Goal: Answer question/provide support

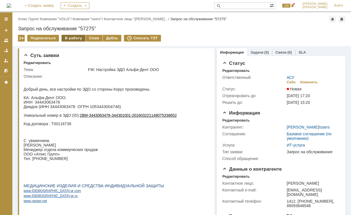
click at [74, 38] on div "В работу" at bounding box center [73, 38] width 24 height 7
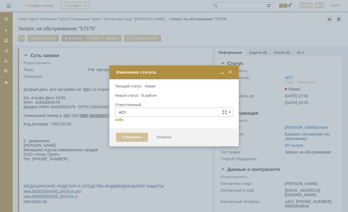
type input "[PERSON_NAME]"
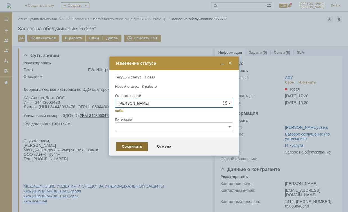
click at [127, 147] on div "Сохранить" at bounding box center [132, 146] width 32 height 9
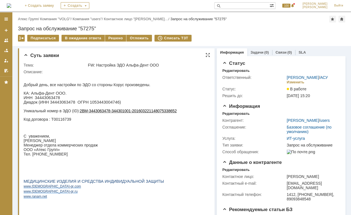
click at [51, 99] on p "ИНН 34443063478" at bounding box center [100, 97] width 153 height 4
copy p "34443063478"
drag, startPoint x: 115, startPoint y: 198, endPoint x: 112, endPoint y: 212, distance: 13.4
click at [112, 212] on div "Добрый день, все настройки по ЭДО со стороны Корус произведены. КА: Альфа-Дент …" at bounding box center [100, 143] width 153 height 138
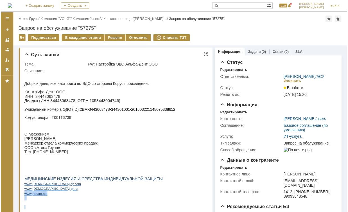
scroll to position [1, 0]
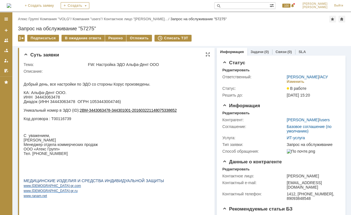
click at [51, 98] on p "ИНН 34443063478" at bounding box center [100, 97] width 153 height 4
copy p "34443063478"
drag, startPoint x: 31, startPoint y: 94, endPoint x: 50, endPoint y: 94, distance: 18.5
click at [50, 94] on p "КА: Альфа-Дент ООО." at bounding box center [100, 92] width 153 height 4
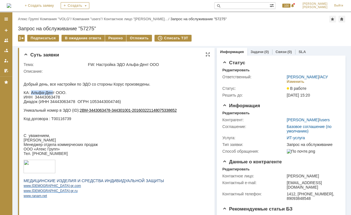
copy p "Альфа-Ден"
drag, startPoint x: 80, startPoint y: 112, endPoint x: 174, endPoint y: 112, distance: 94.3
click at [174, 112] on p "Уникальный номер в ЭДО ( ID ): 2 BM -3443063478-344301001-201603221148075338652" at bounding box center [100, 110] width 153 height 4
copy p "2 BM -3443063478-344301001-201603221148075338652"
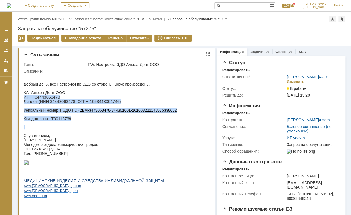
drag, startPoint x: 94, startPoint y: 119, endPoint x: 73, endPoint y: 122, distance: 21.3
click at [73, 122] on div "Добрый день, все настройки по ЭДО со стороны Корус произведены. КА: Альфа-Дент …" at bounding box center [100, 143] width 153 height 138
drag, startPoint x: 73, startPoint y: 122, endPoint x: 54, endPoint y: 116, distance: 20.3
click at [54, 120] on p "Код договора : Т00116739" at bounding box center [100, 119] width 153 height 4
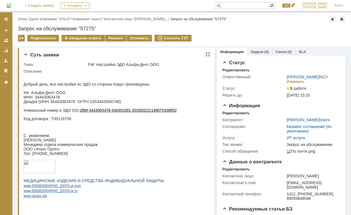
click at [47, 97] on p "ИНН 34443063478" at bounding box center [100, 97] width 153 height 4
copy p "34443063478"
click at [110, 39] on div "Решено" at bounding box center [115, 38] width 21 height 7
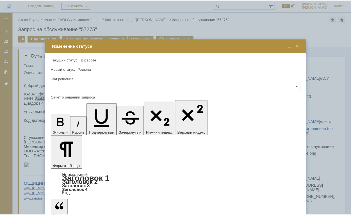
scroll to position [0, 0]
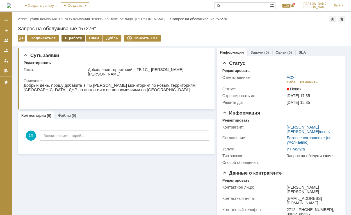
click at [75, 39] on div "В работу" at bounding box center [73, 38] width 24 height 7
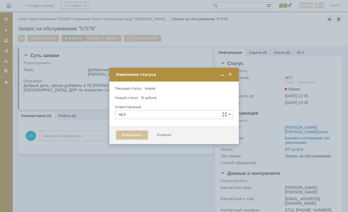
type input "[PERSON_NAME]"
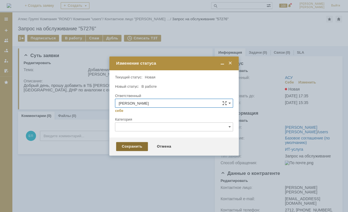
click at [132, 145] on div "Сохранить" at bounding box center [132, 146] width 32 height 9
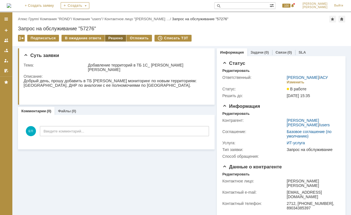
click at [112, 38] on div "Решено" at bounding box center [115, 38] width 21 height 7
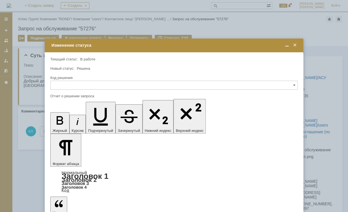
click at [295, 43] on span at bounding box center [295, 45] width 6 height 5
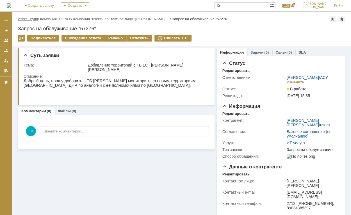
drag, startPoint x: 33, startPoint y: 19, endPoint x: 36, endPoint y: 19, distance: 3.1
click at [33, 19] on link "Атекс Групп" at bounding box center [28, 19] width 20 height 4
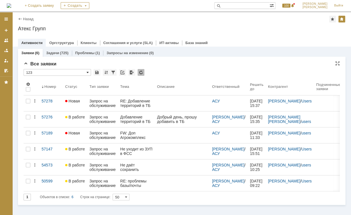
click at [87, 70] on span at bounding box center [87, 72] width 2 height 4
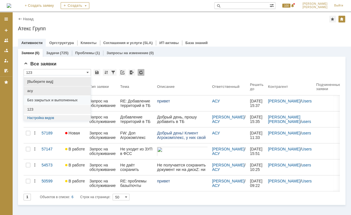
click at [69, 92] on span "асу" at bounding box center [57, 91] width 60 height 4
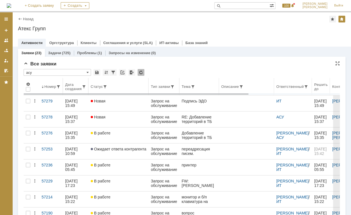
type input "асу"
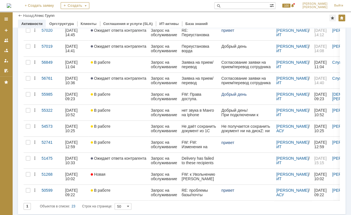
click at [120, 204] on input "50" at bounding box center [123, 206] width 17 height 7
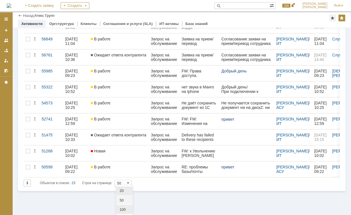
click at [124, 206] on div "100" at bounding box center [124, 209] width 16 height 9
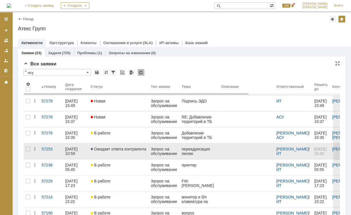
type input "100"
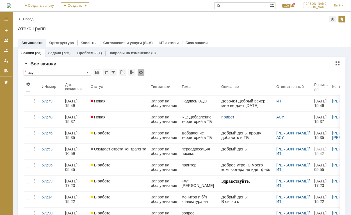
click at [68, 73] on input "асу" at bounding box center [57, 72] width 67 height 7
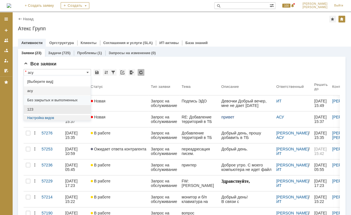
click at [57, 108] on span "123" at bounding box center [57, 109] width 60 height 4
type input "123"
type input "50"
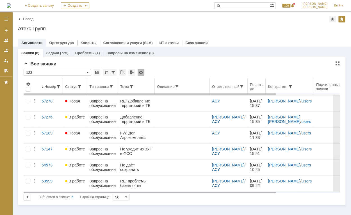
type input "123"
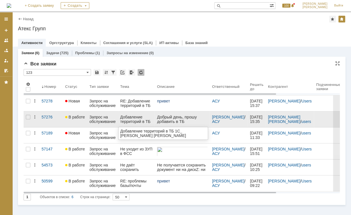
click at [138, 117] on div "Добавление территорий в ТБ 1С_ Поздеевой [PERSON_NAME]" at bounding box center [136, 119] width 32 height 9
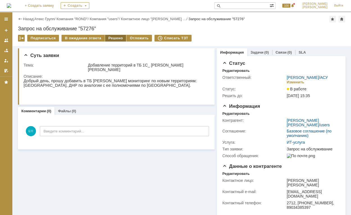
click at [117, 37] on div "Решено" at bounding box center [115, 38] width 21 height 7
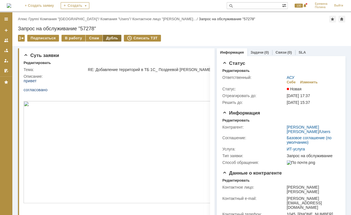
click at [106, 39] on div "Дубль" at bounding box center [112, 38] width 19 height 7
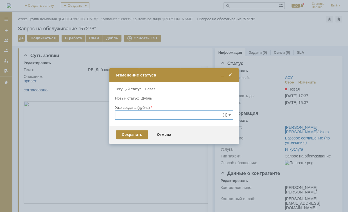
click at [137, 115] on input "text" at bounding box center [174, 114] width 118 height 9
click at [163, 113] on input "text" at bounding box center [174, 114] width 118 height 9
paste input "57276"
type input "57276"
click at [170, 90] on div "Текущий статус: Новая" at bounding box center [173, 89] width 117 height 4
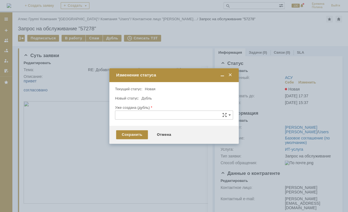
click at [141, 117] on input "text" at bounding box center [174, 114] width 118 height 9
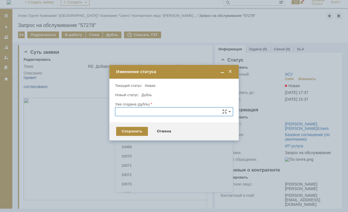
scroll to position [811, 0]
click at [196, 113] on input "text" at bounding box center [174, 111] width 118 height 9
click at [194, 113] on input "text" at bounding box center [174, 111] width 118 height 9
paste input "57276"
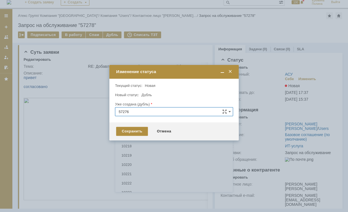
scroll to position [0, 0]
click at [138, 142] on span "57276" at bounding box center [173, 143] width 111 height 4
type input "57276"
click at [137, 131] on div "Сохранить" at bounding box center [132, 131] width 32 height 9
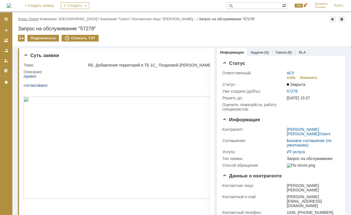
click at [34, 20] on link "Атекс Групп" at bounding box center [28, 19] width 20 height 4
